Goal: Communication & Community: Answer question/provide support

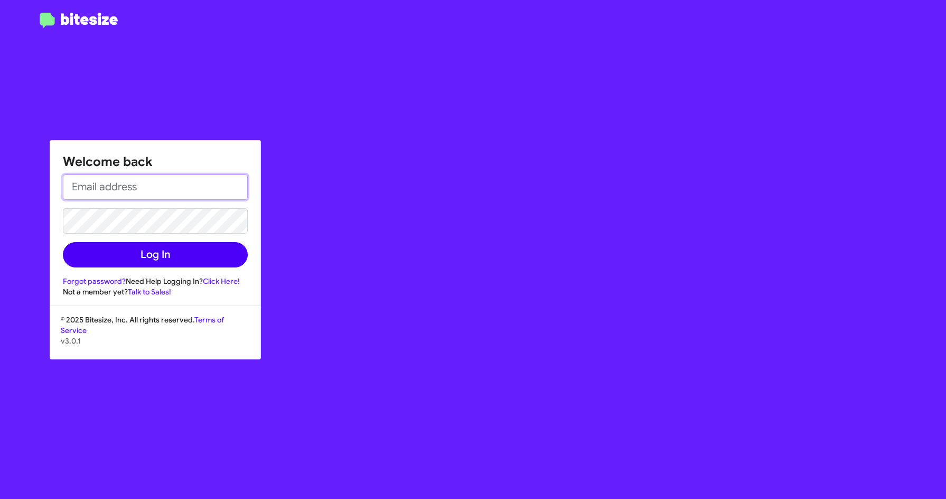
type input "[EMAIL_ADDRESS][DOMAIN_NAME]"
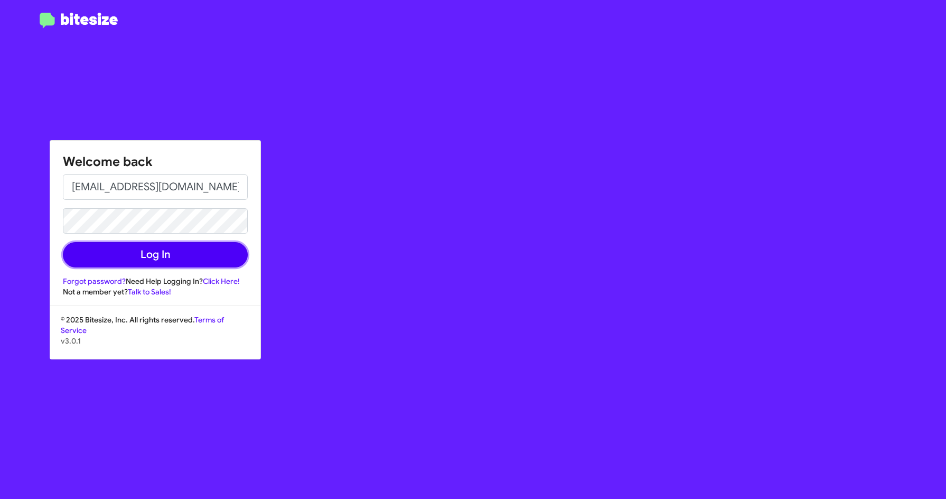
click at [148, 260] on button "Log In" at bounding box center [155, 254] width 185 height 25
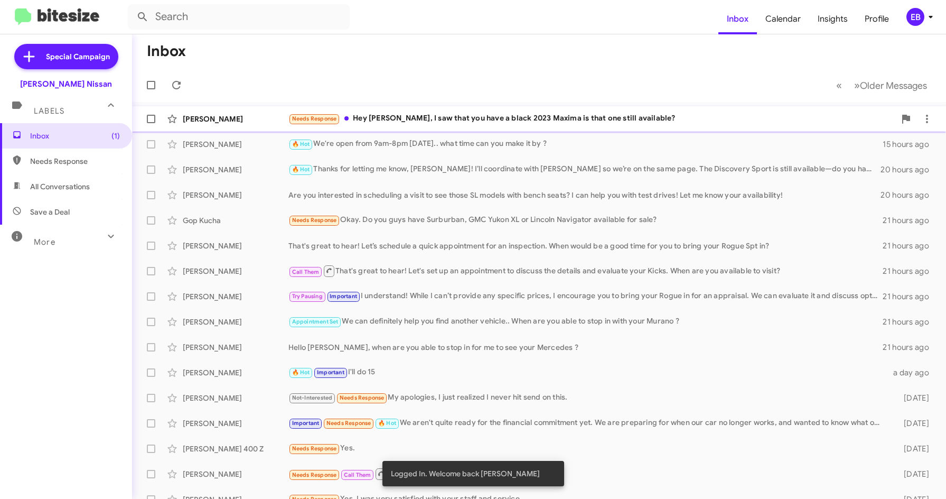
click at [412, 117] on div "Needs Response Hey [PERSON_NAME], I saw that you have a black 2023 Maxima is th…" at bounding box center [592, 119] width 607 height 12
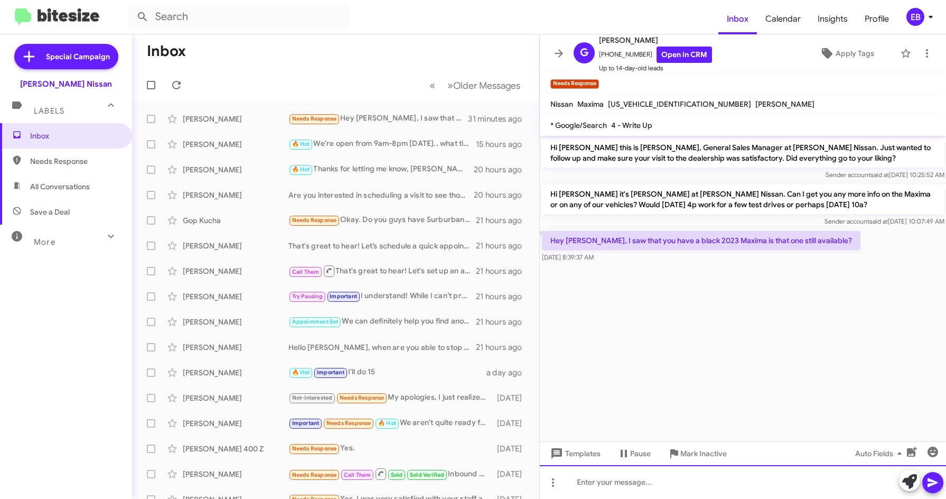
click at [599, 483] on div at bounding box center [743, 482] width 407 height 34
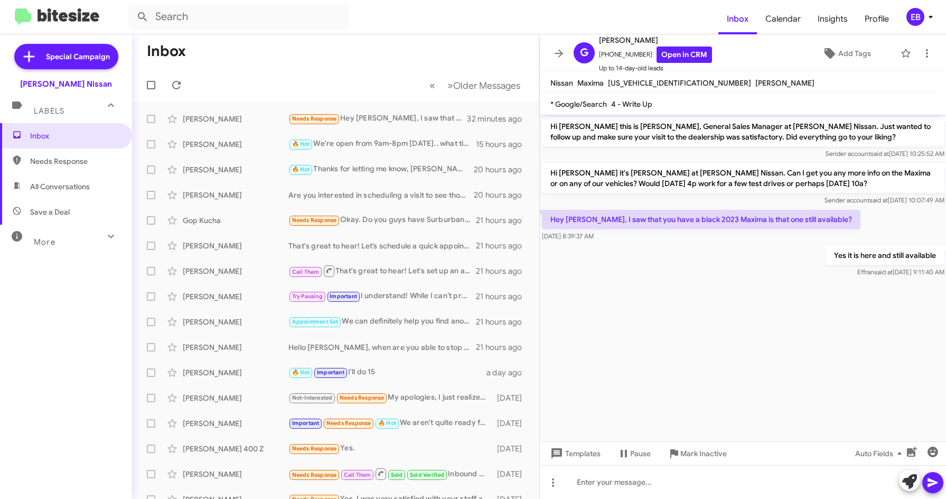
click at [327, 51] on mat-toolbar-row "Inbox" at bounding box center [335, 51] width 407 height 34
drag, startPoint x: 268, startPoint y: 1, endPoint x: 248, endPoint y: 48, distance: 50.6
click at [248, 48] on mat-toolbar-row "Inbox" at bounding box center [335, 51] width 407 height 34
